Goal: Transaction & Acquisition: Purchase product/service

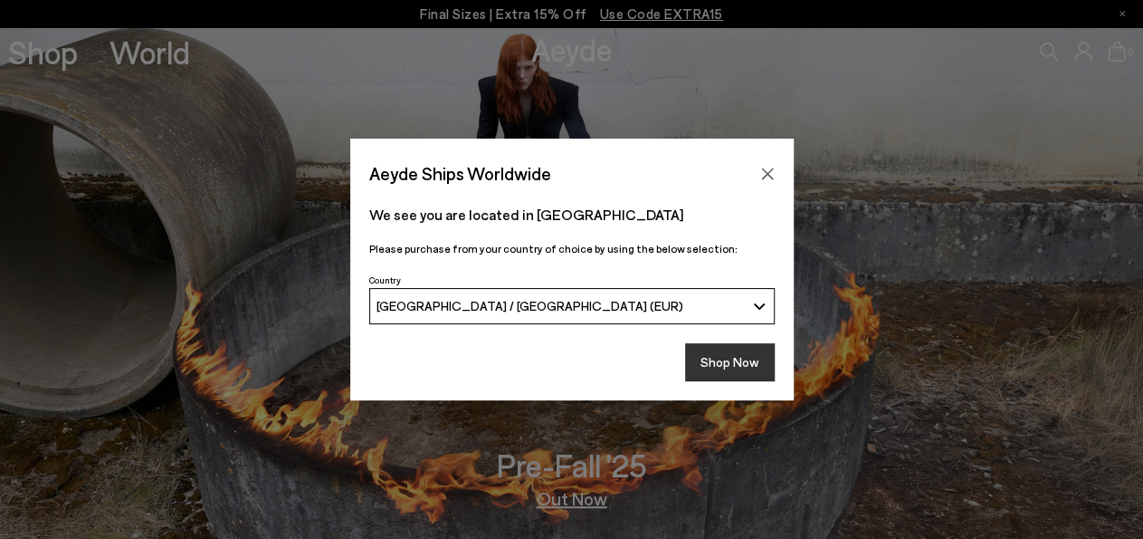
click at [713, 357] on button "Shop Now" at bounding box center [730, 362] width 90 height 38
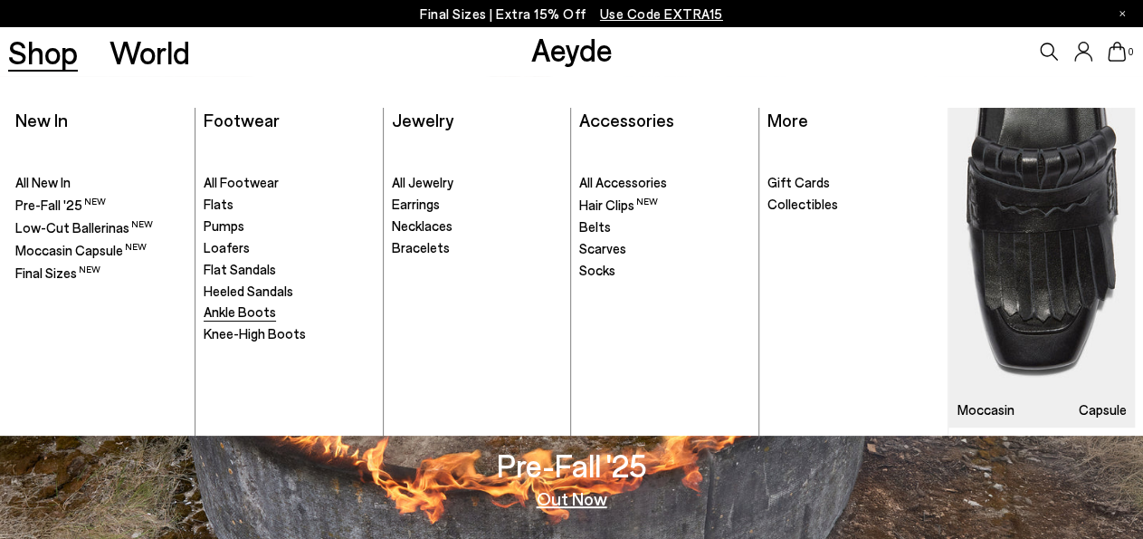
click at [265, 309] on span "Ankle Boots" at bounding box center [240, 311] width 72 height 16
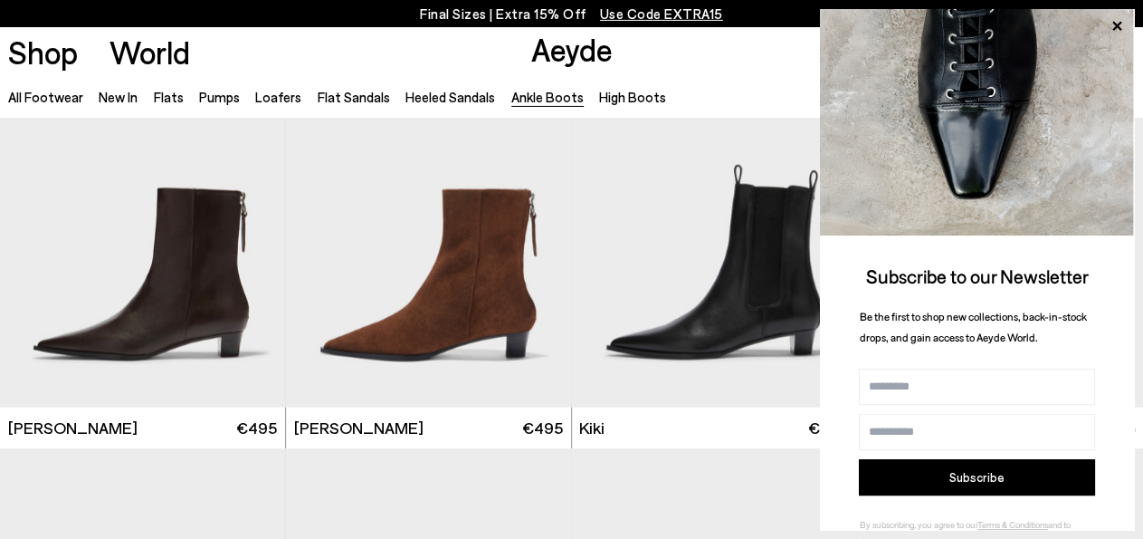
scroll to position [2174, 0]
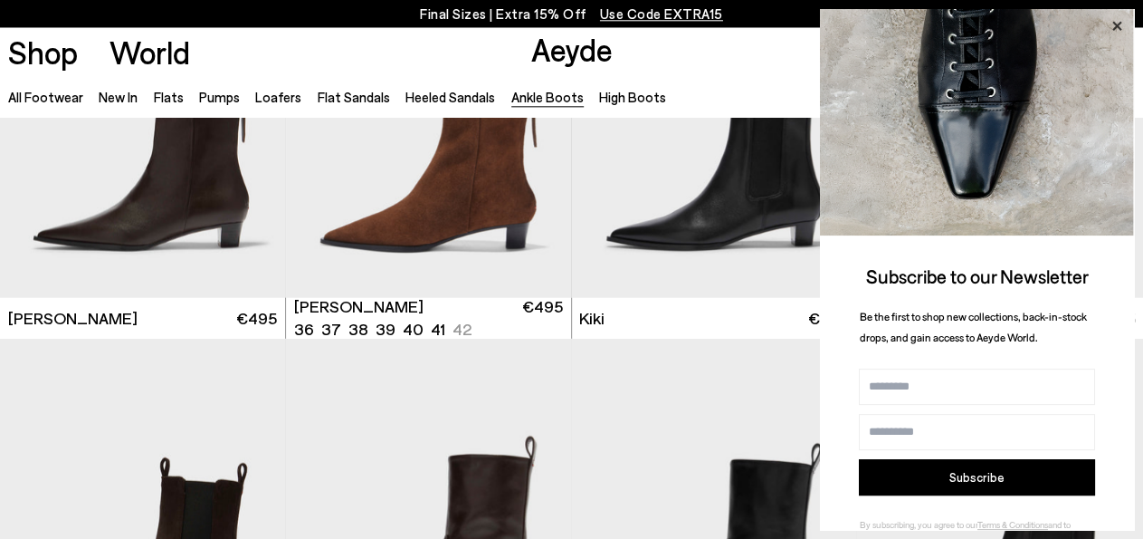
click at [1114, 24] on icon at bounding box center [1116, 26] width 9 height 9
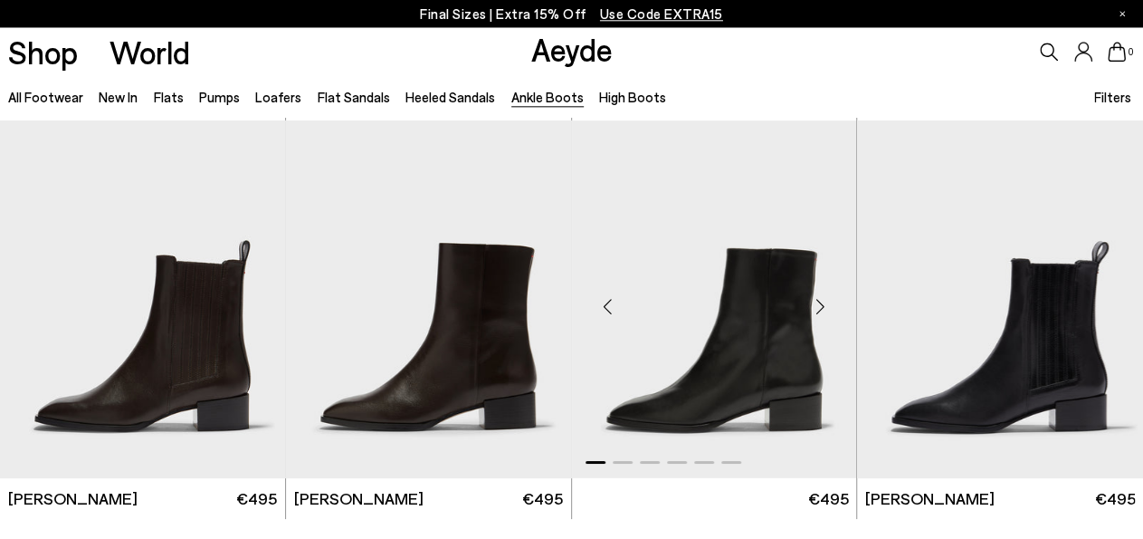
scroll to position [3188, 0]
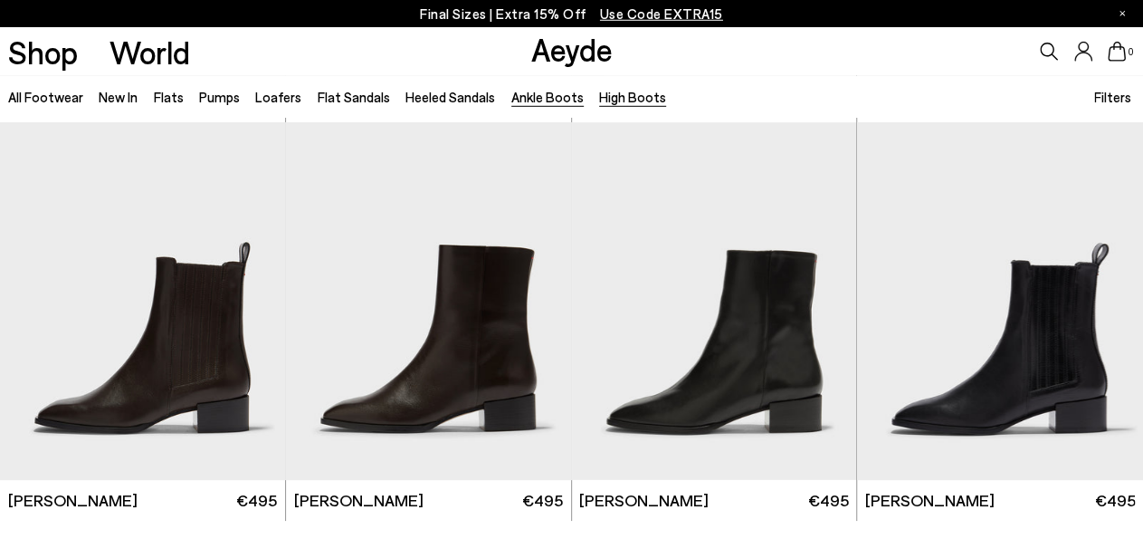
click at [616, 96] on link "High Boots" at bounding box center [632, 97] width 67 height 16
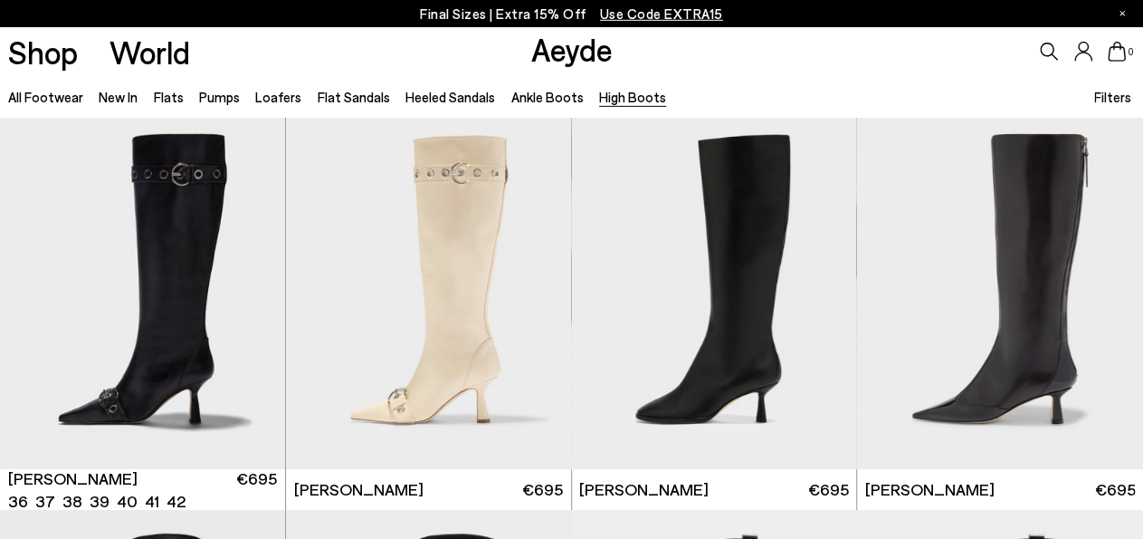
scroll to position [5, 0]
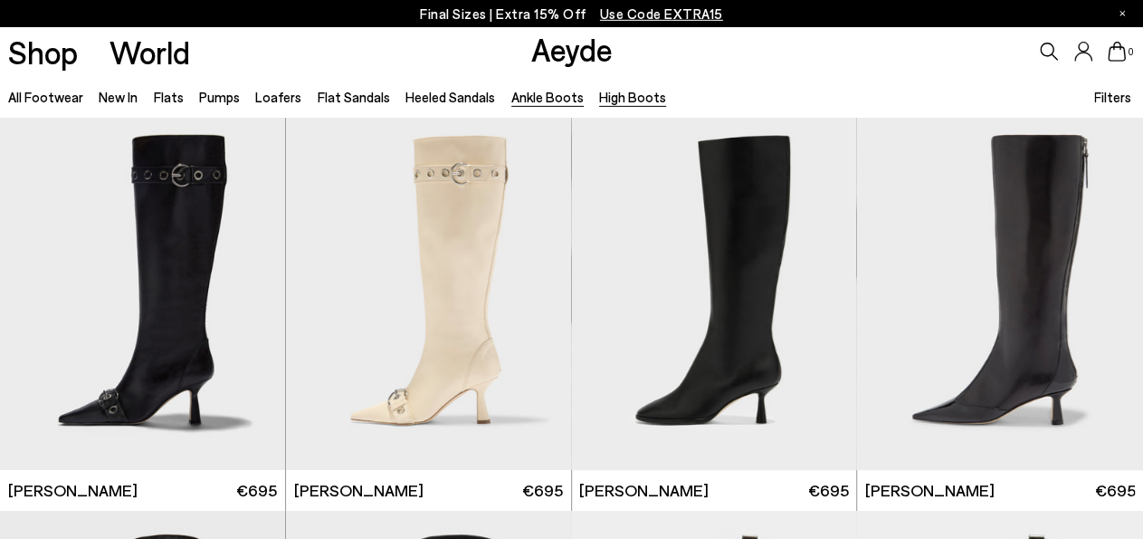
click at [529, 100] on link "Ankle Boots" at bounding box center [547, 97] width 72 height 16
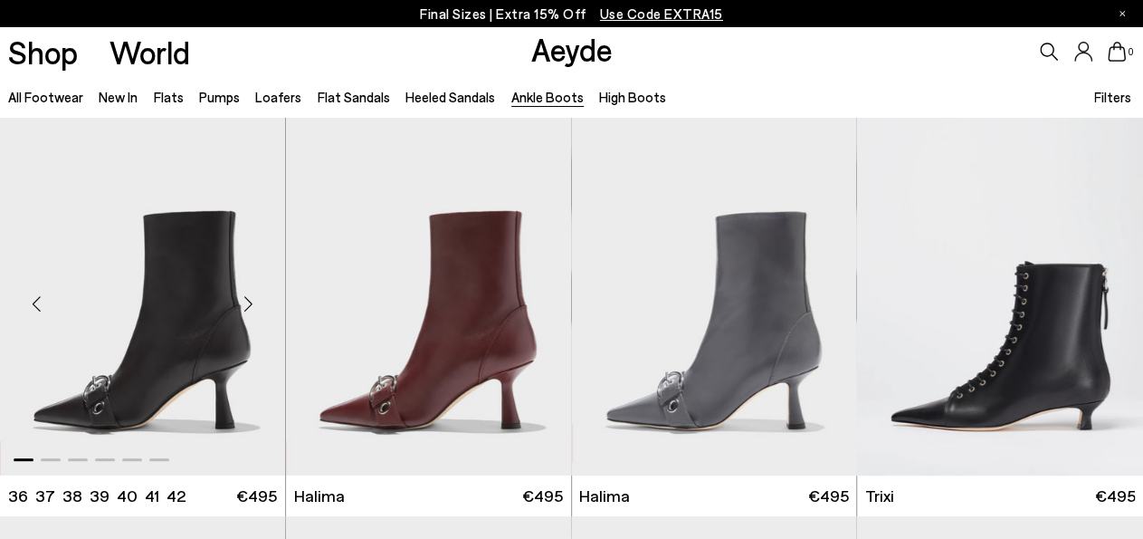
click at [240, 301] on div "Next slide" at bounding box center [249, 303] width 54 height 54
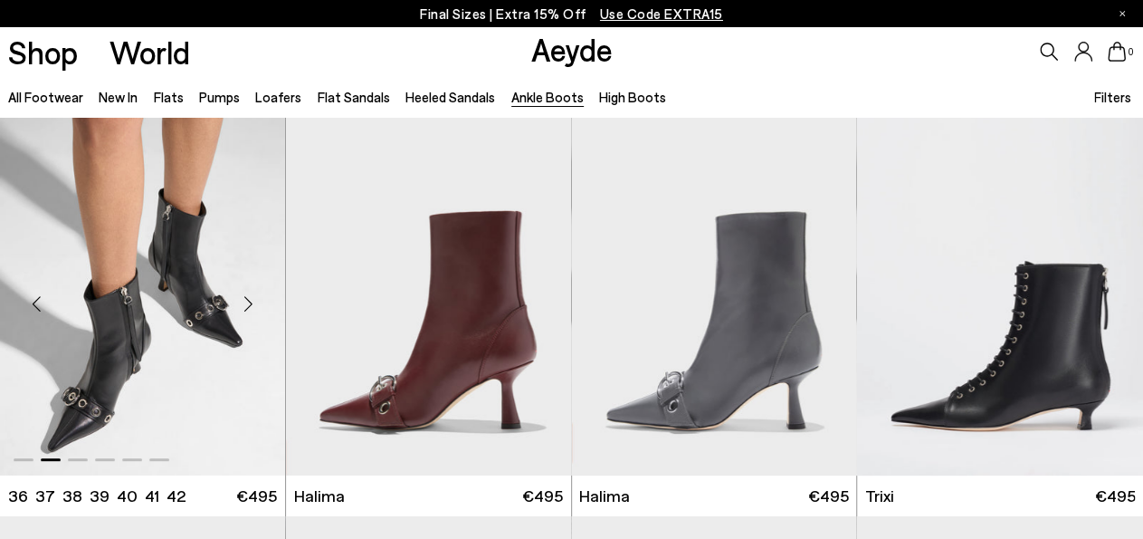
click at [245, 299] on div "Next slide" at bounding box center [249, 303] width 54 height 54
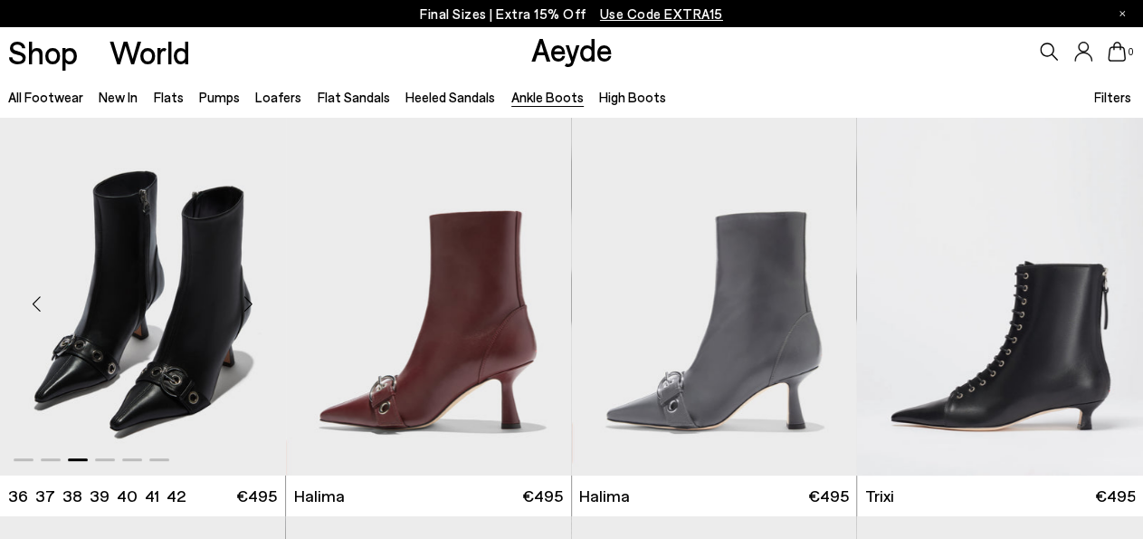
click at [245, 299] on div "Next slide" at bounding box center [249, 303] width 54 height 54
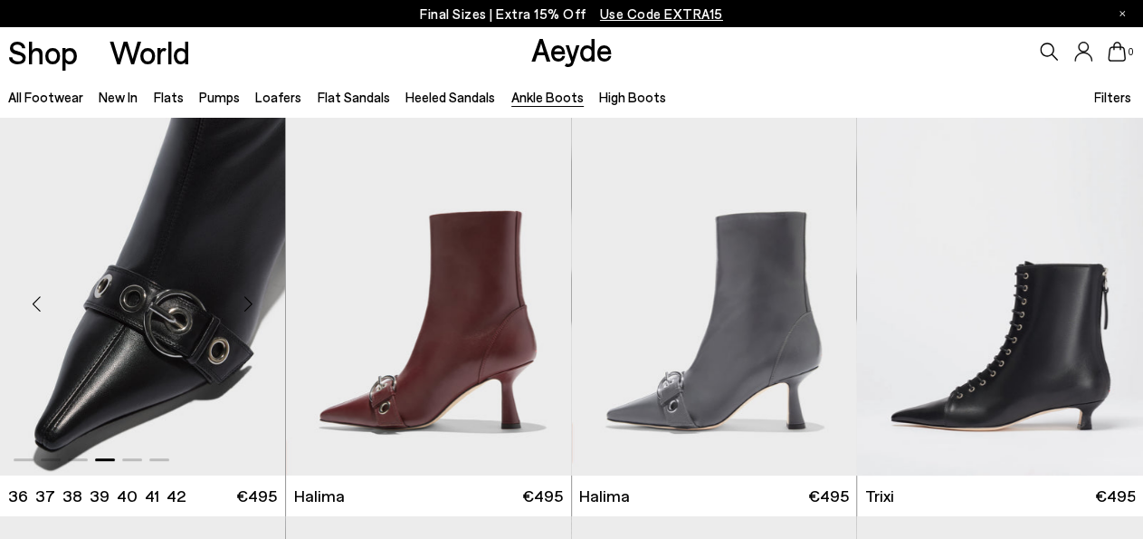
click at [245, 299] on div "Next slide" at bounding box center [249, 303] width 54 height 54
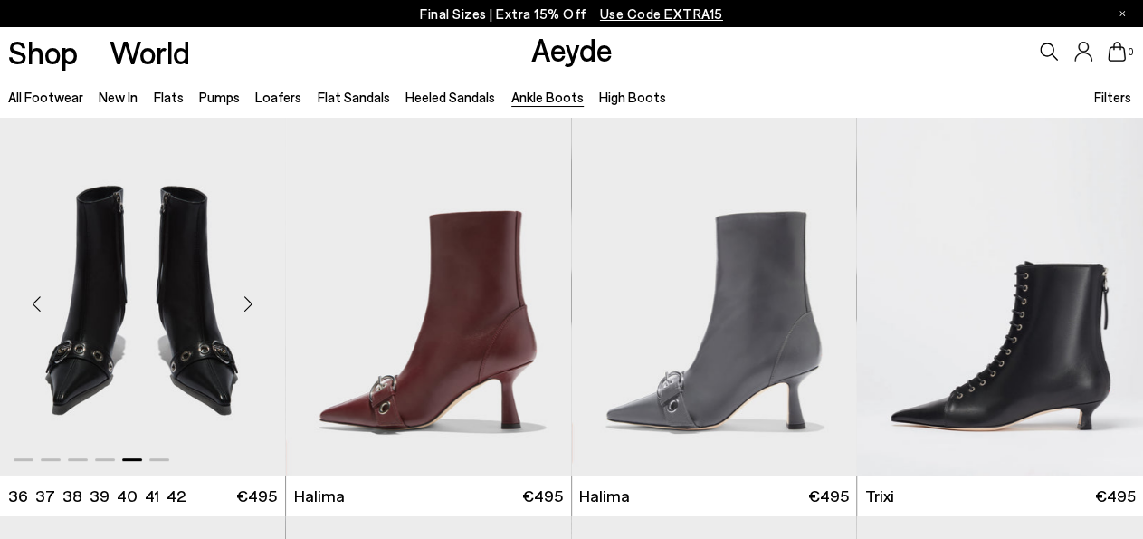
click at [245, 299] on div "Next slide" at bounding box center [249, 303] width 54 height 54
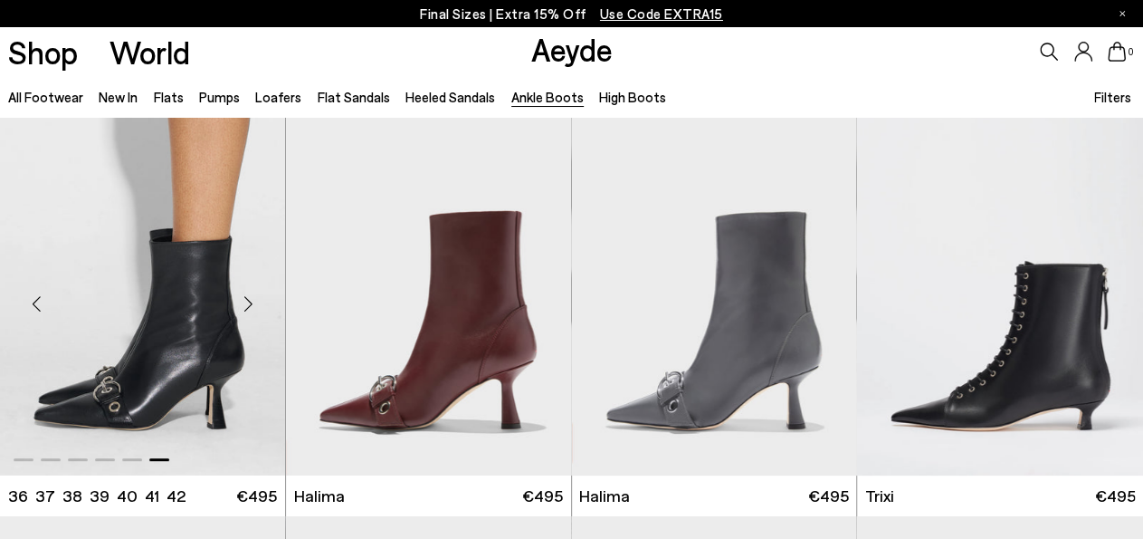
click at [245, 299] on div "Next slide" at bounding box center [249, 303] width 54 height 54
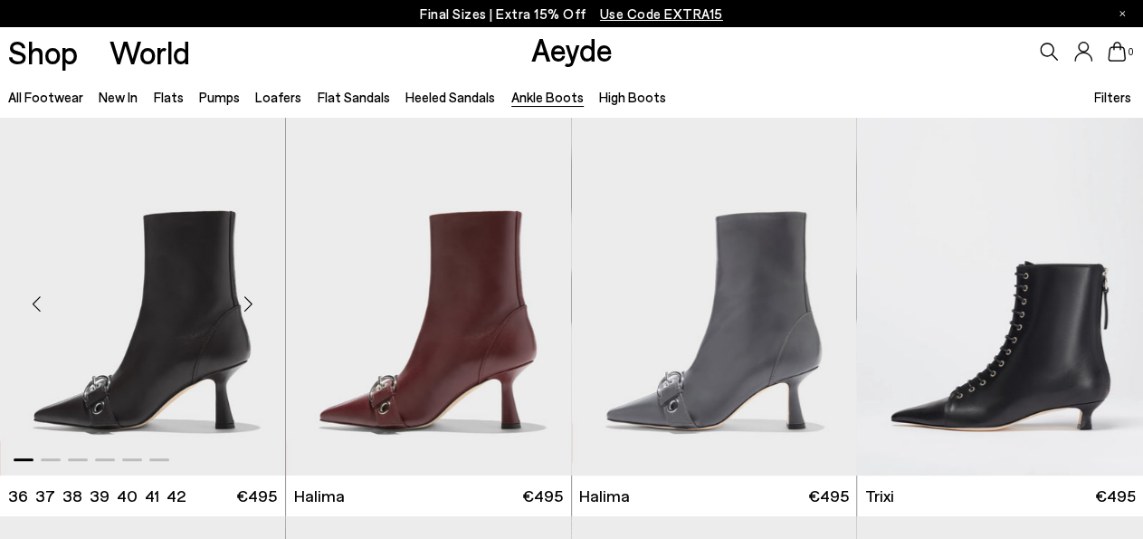
click at [245, 299] on div "Next slide" at bounding box center [249, 303] width 54 height 54
